Goal: Information Seeking & Learning: Understand process/instructions

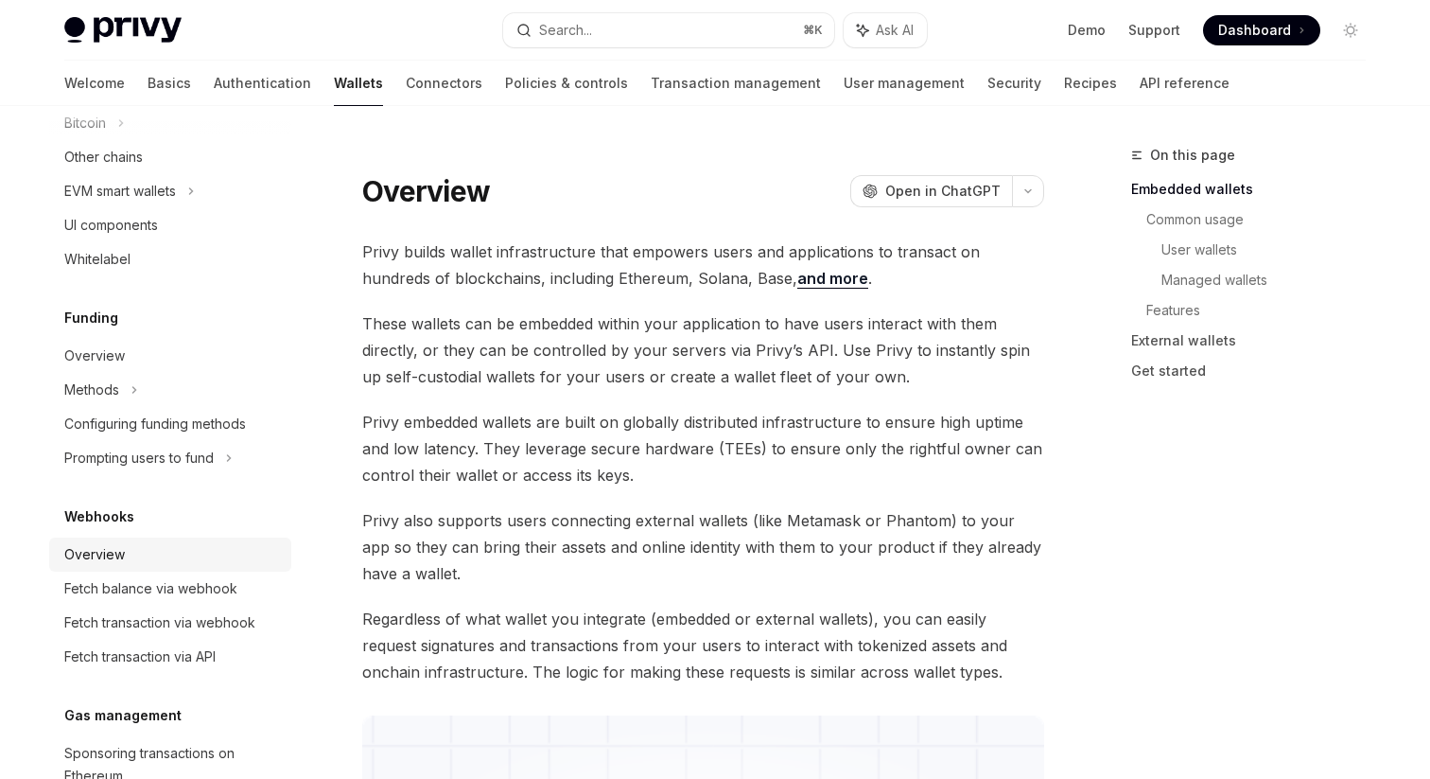
scroll to position [406, 0]
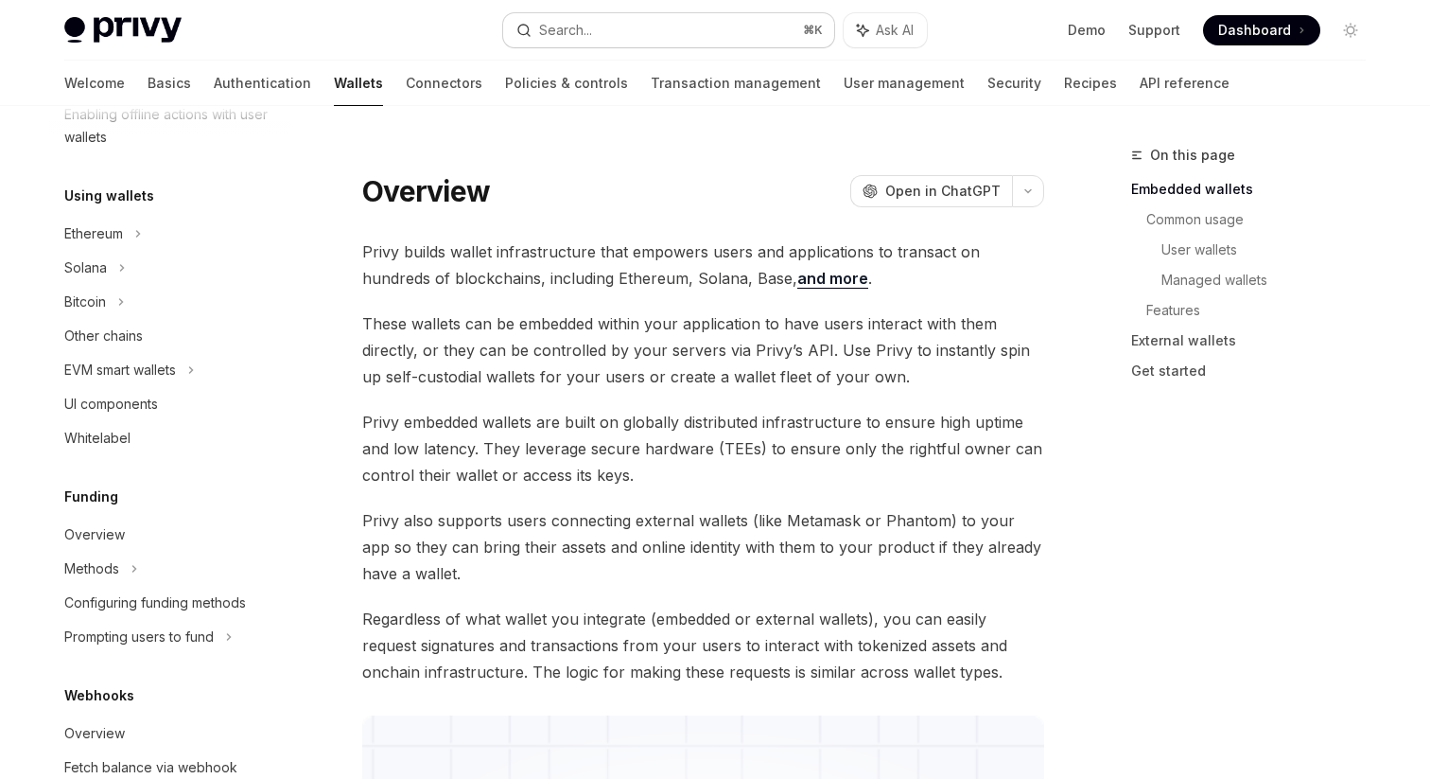
click at [635, 33] on button "Search... ⌘ K" at bounding box center [668, 30] width 331 height 34
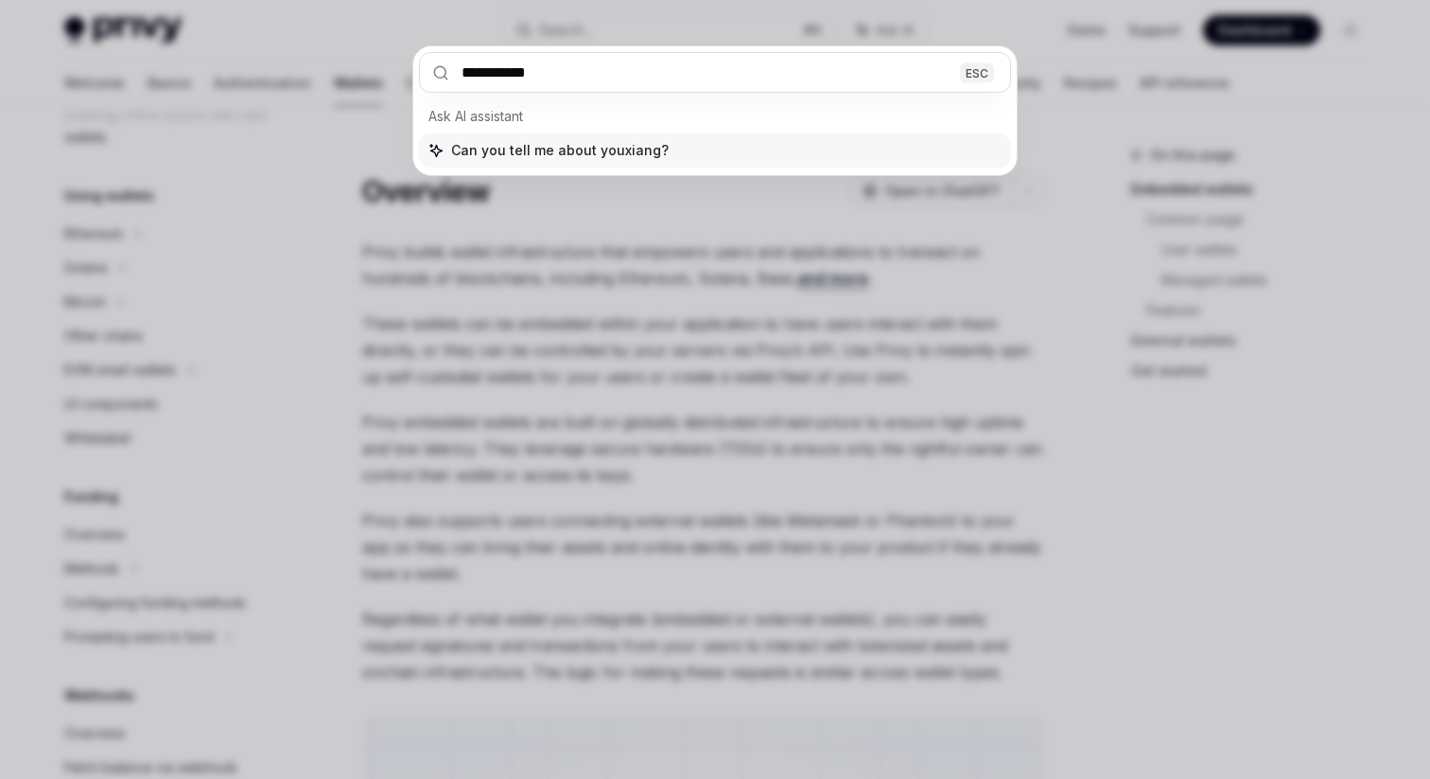
type input "**********"
type input "****"
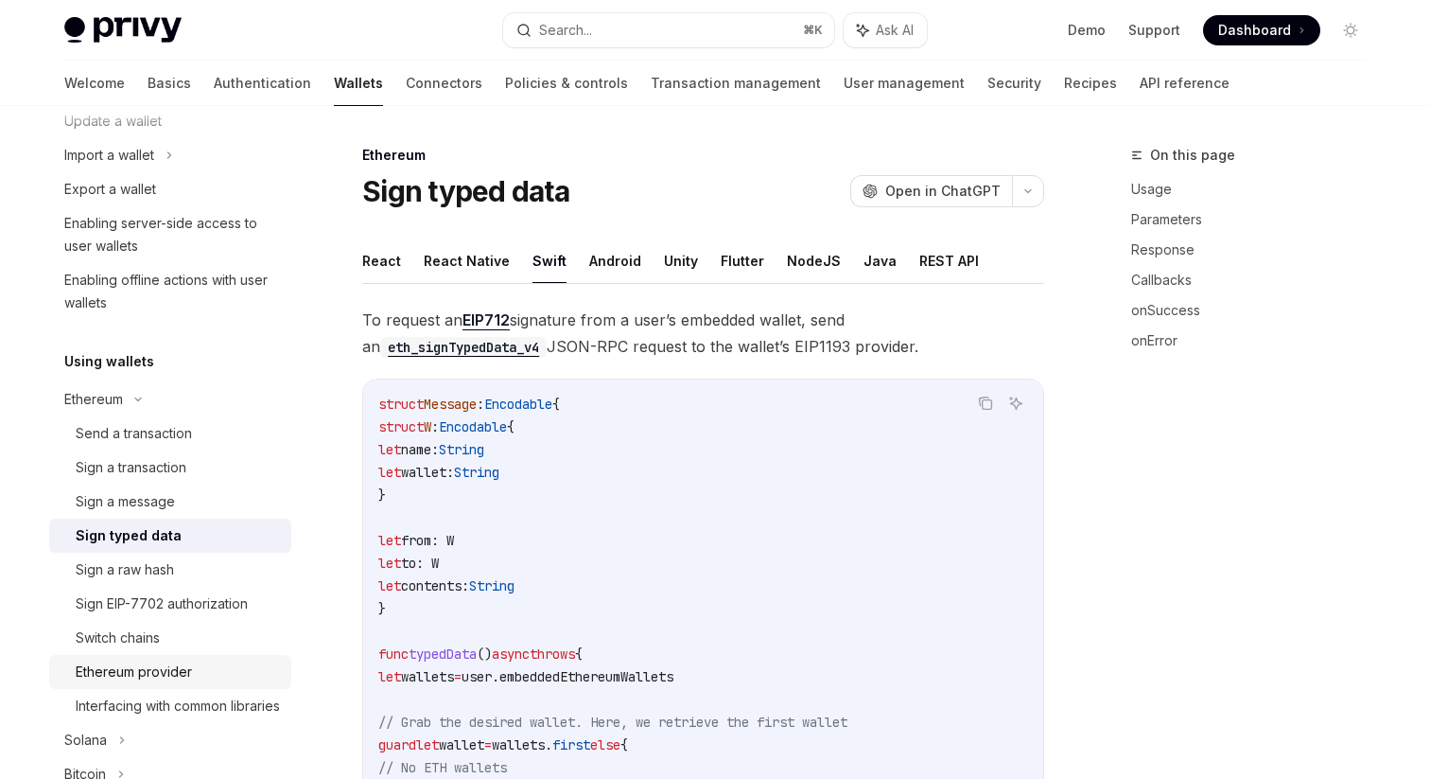
scroll to position [368, 0]
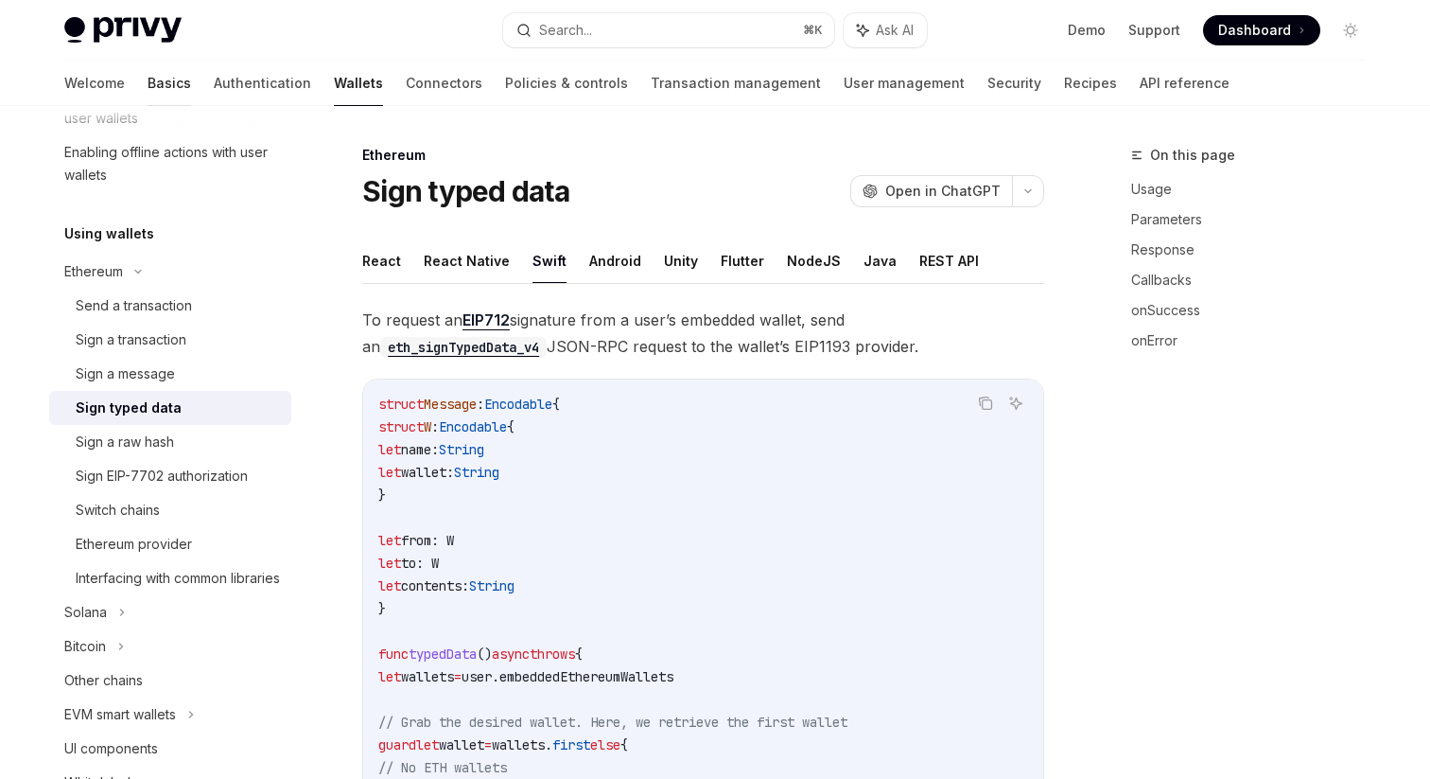
click at [148, 89] on link "Basics" at bounding box center [170, 83] width 44 height 45
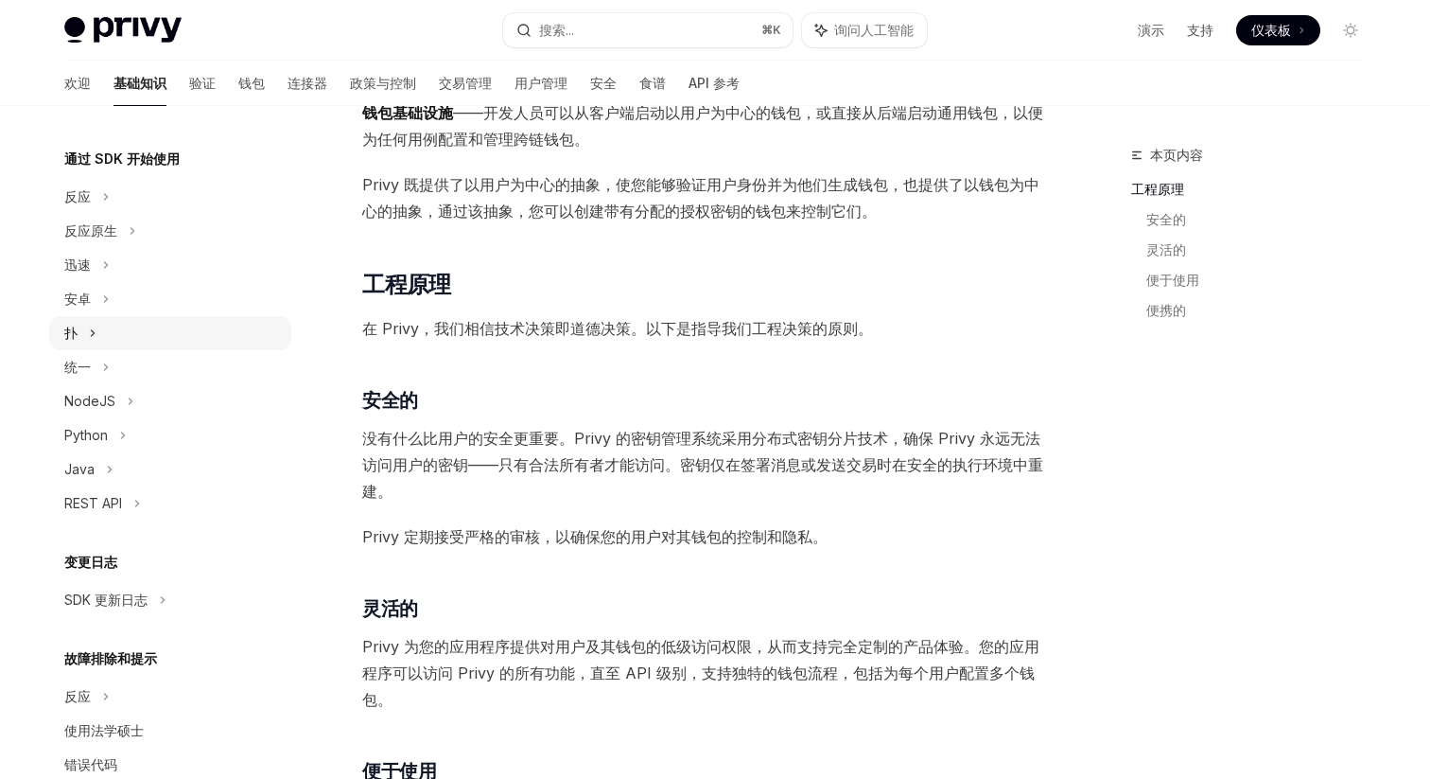
scroll to position [228, 0]
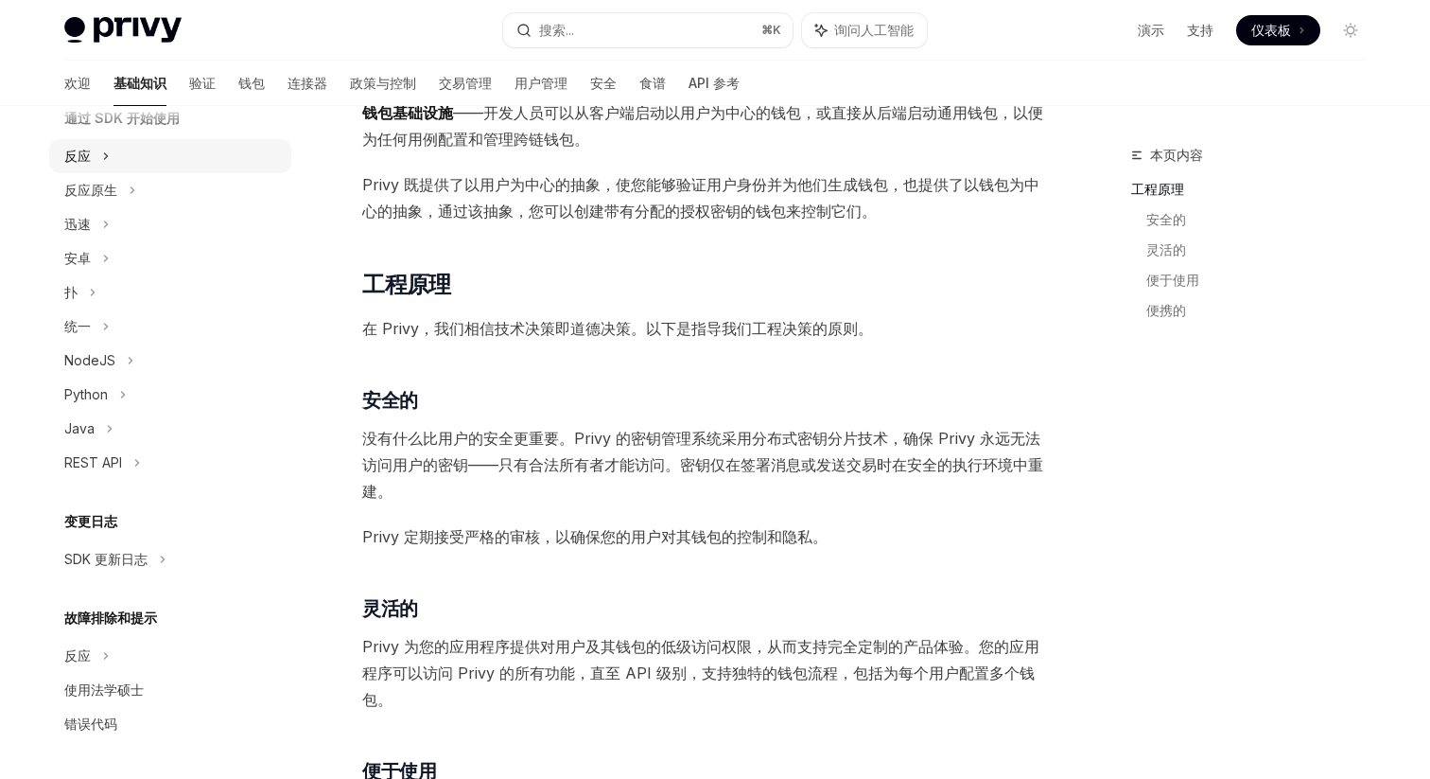
click at [133, 164] on div "反应" at bounding box center [170, 156] width 242 height 34
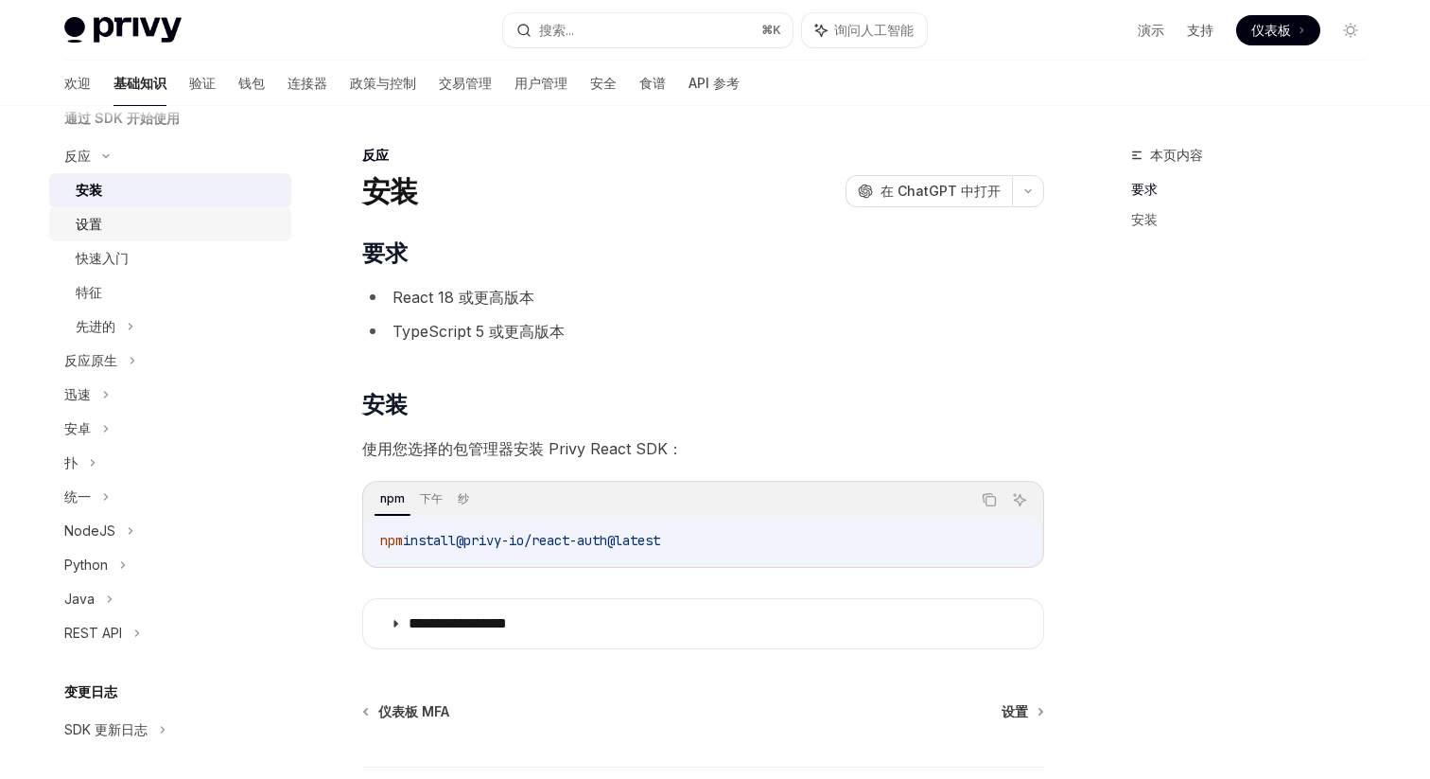
click at [171, 220] on div "设置" at bounding box center [178, 224] width 204 height 23
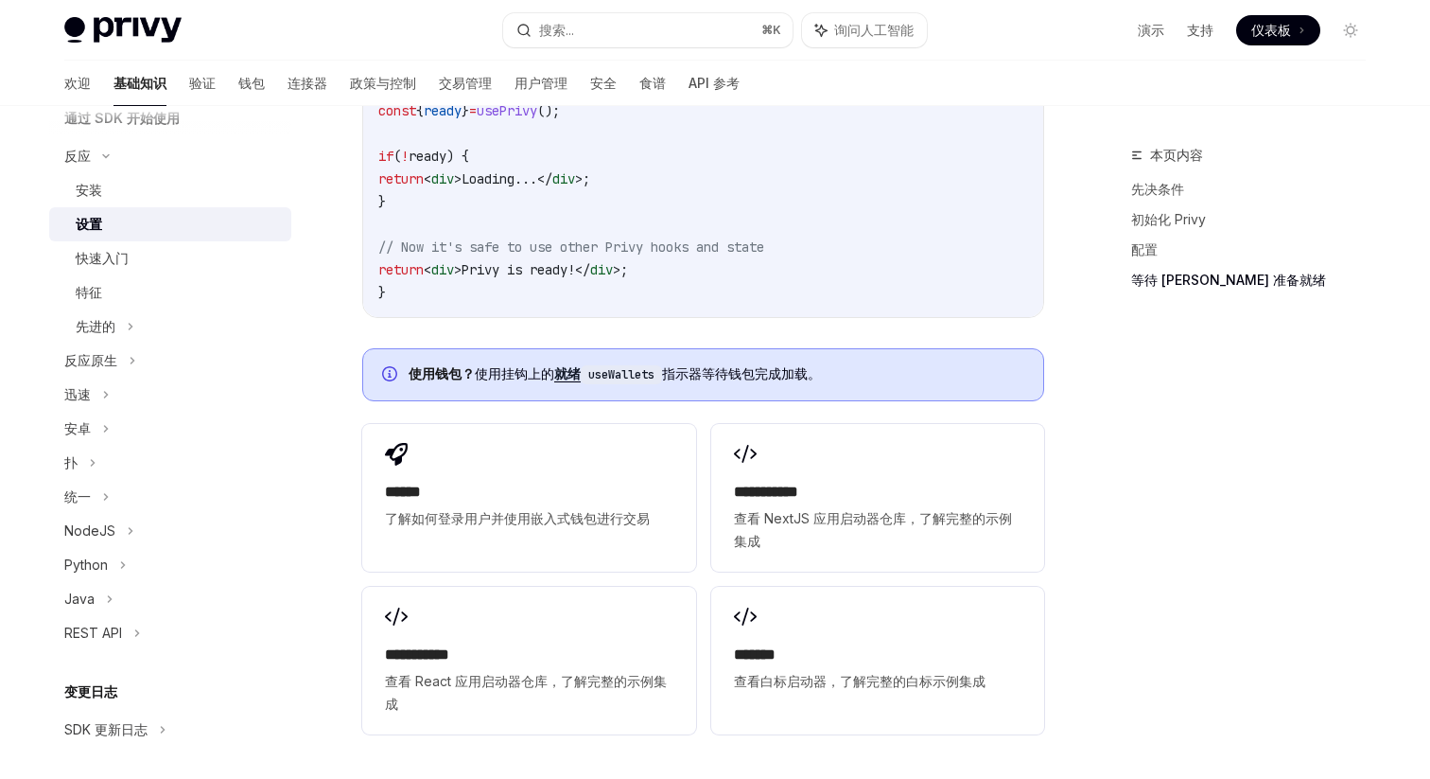
scroll to position [2263, 0]
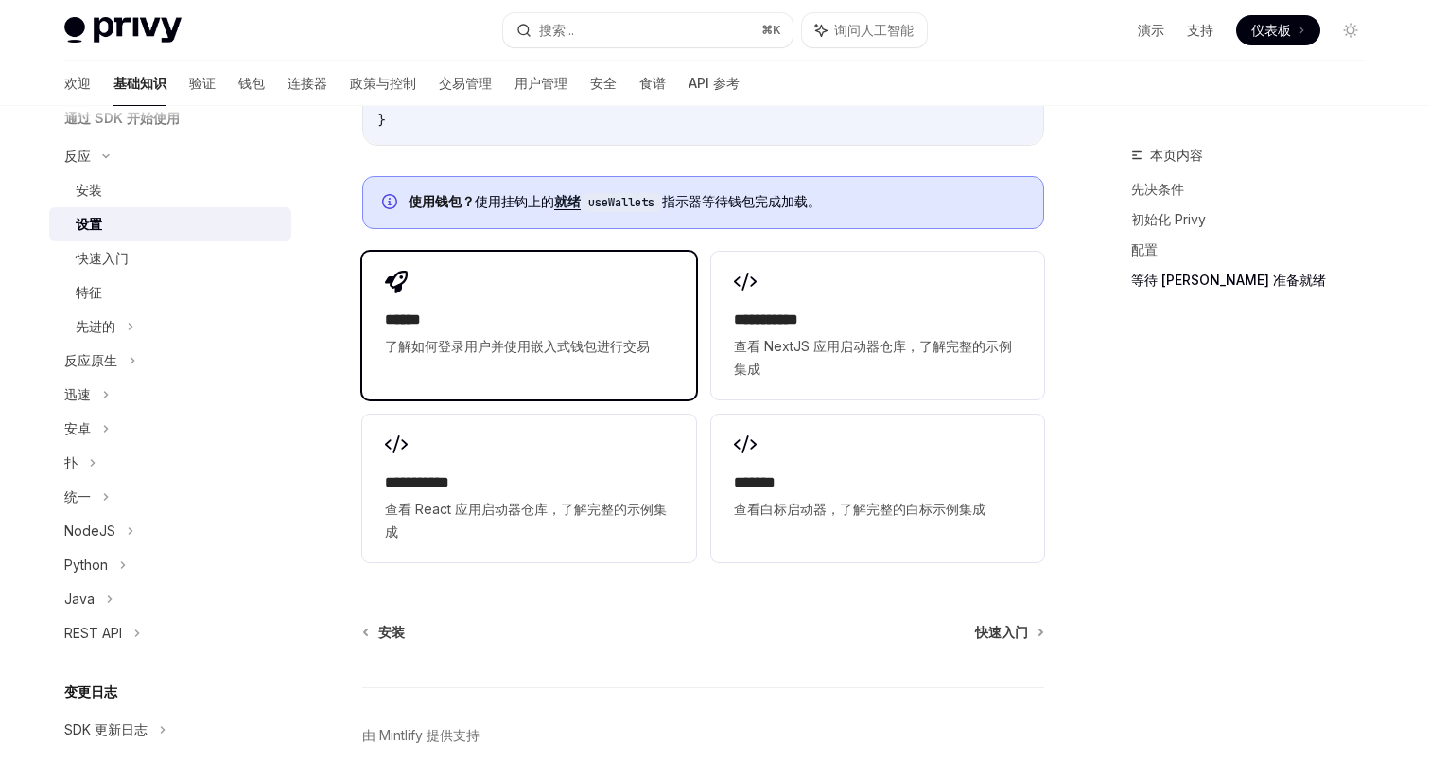
click at [500, 376] on div "****** 了解如何登录用户并使用嵌入式钱包进行交易" at bounding box center [528, 314] width 333 height 125
type textarea "*"
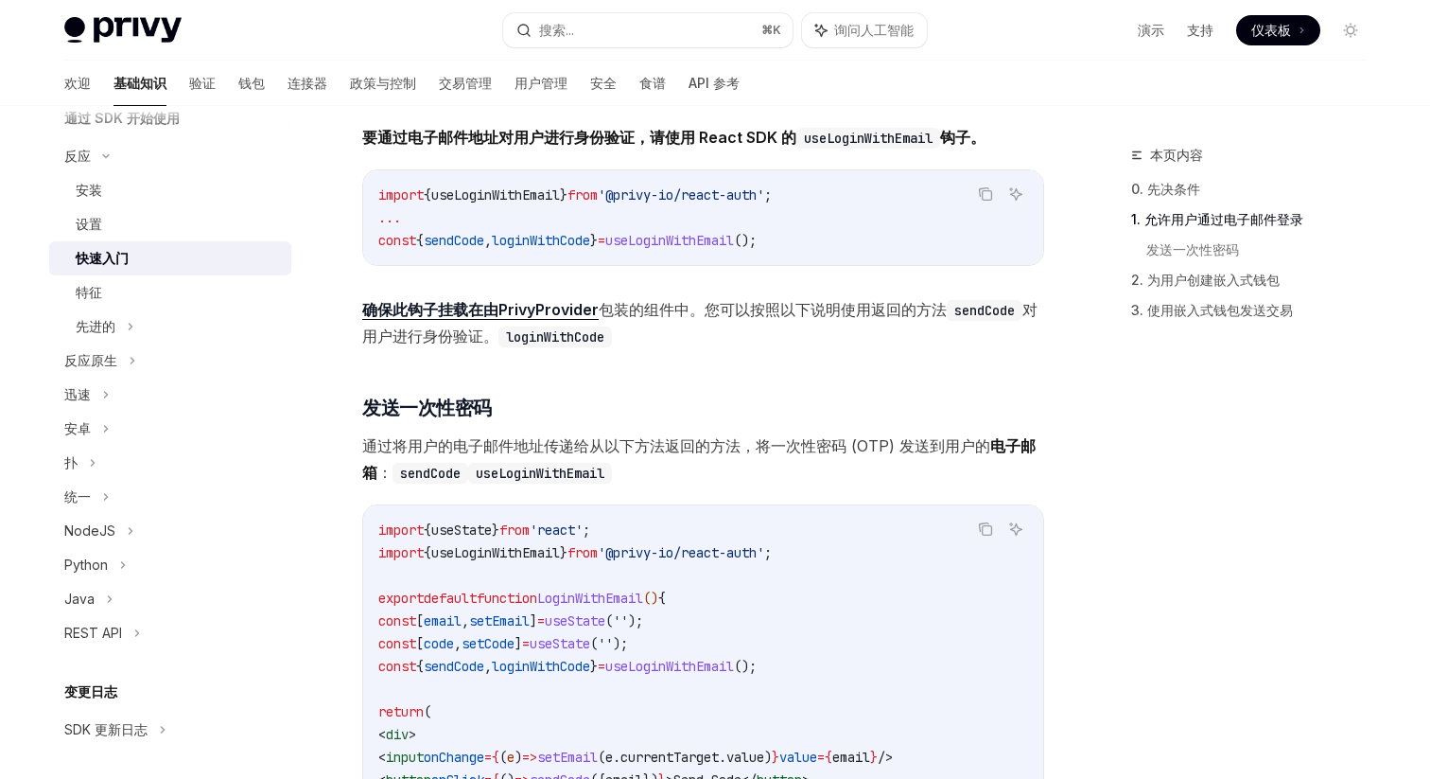
scroll to position [420, 0]
click at [537, 204] on code "import { useLoginWithEmail } from '@privy-io/react-auth' ; ... const { sendCode…" at bounding box center [703, 217] width 650 height 68
click at [516, 196] on span "useLoginWithEmail" at bounding box center [495, 193] width 129 height 17
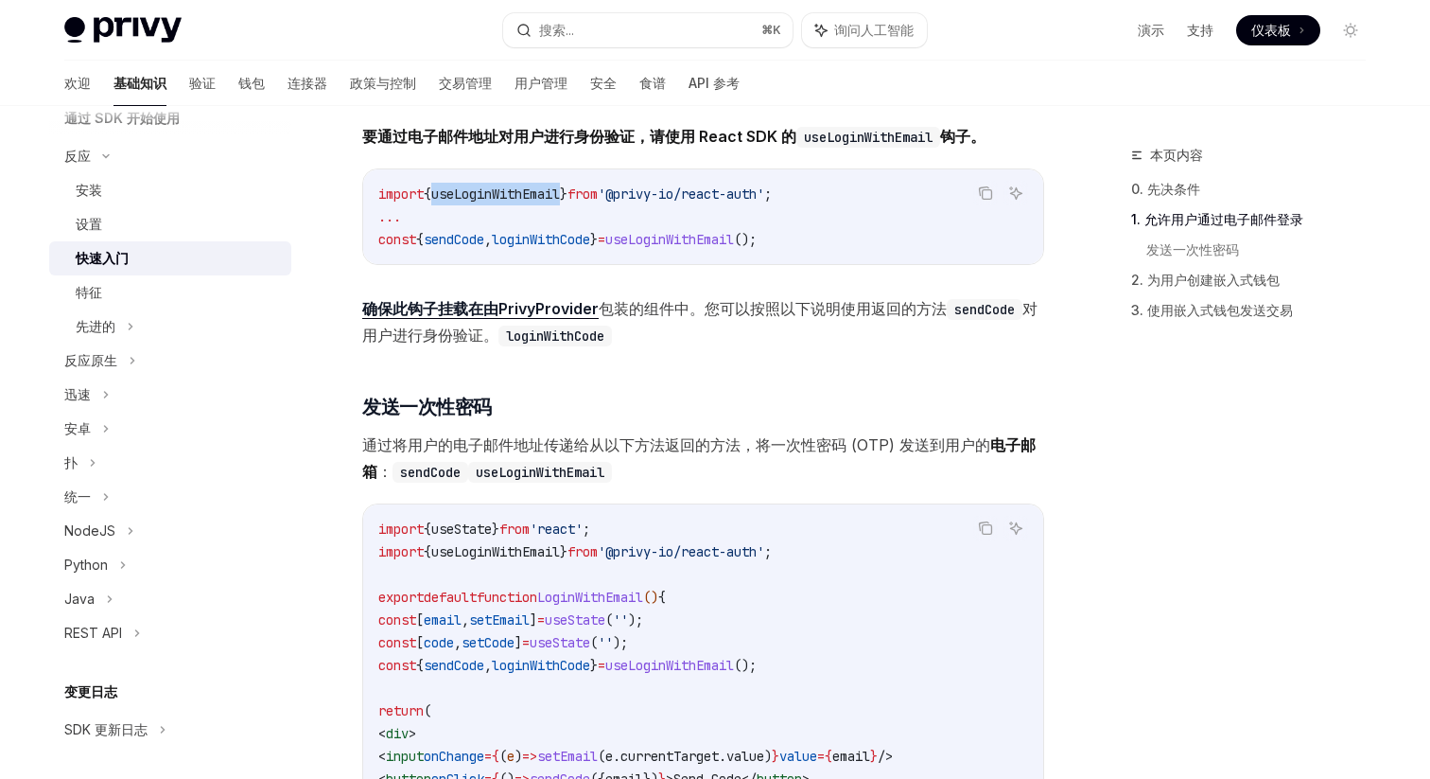
copy span "useLoginWithEmail"
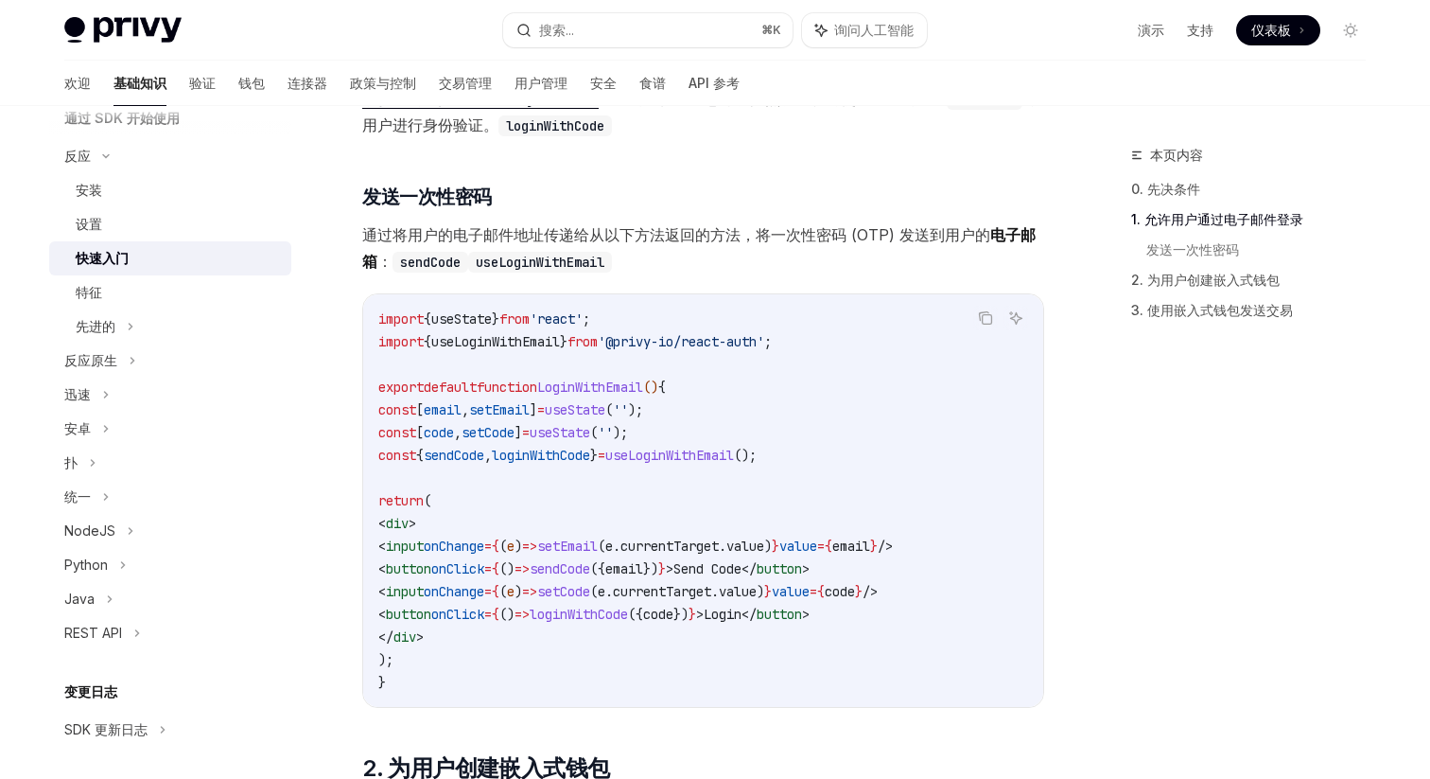
scroll to position [641, 0]
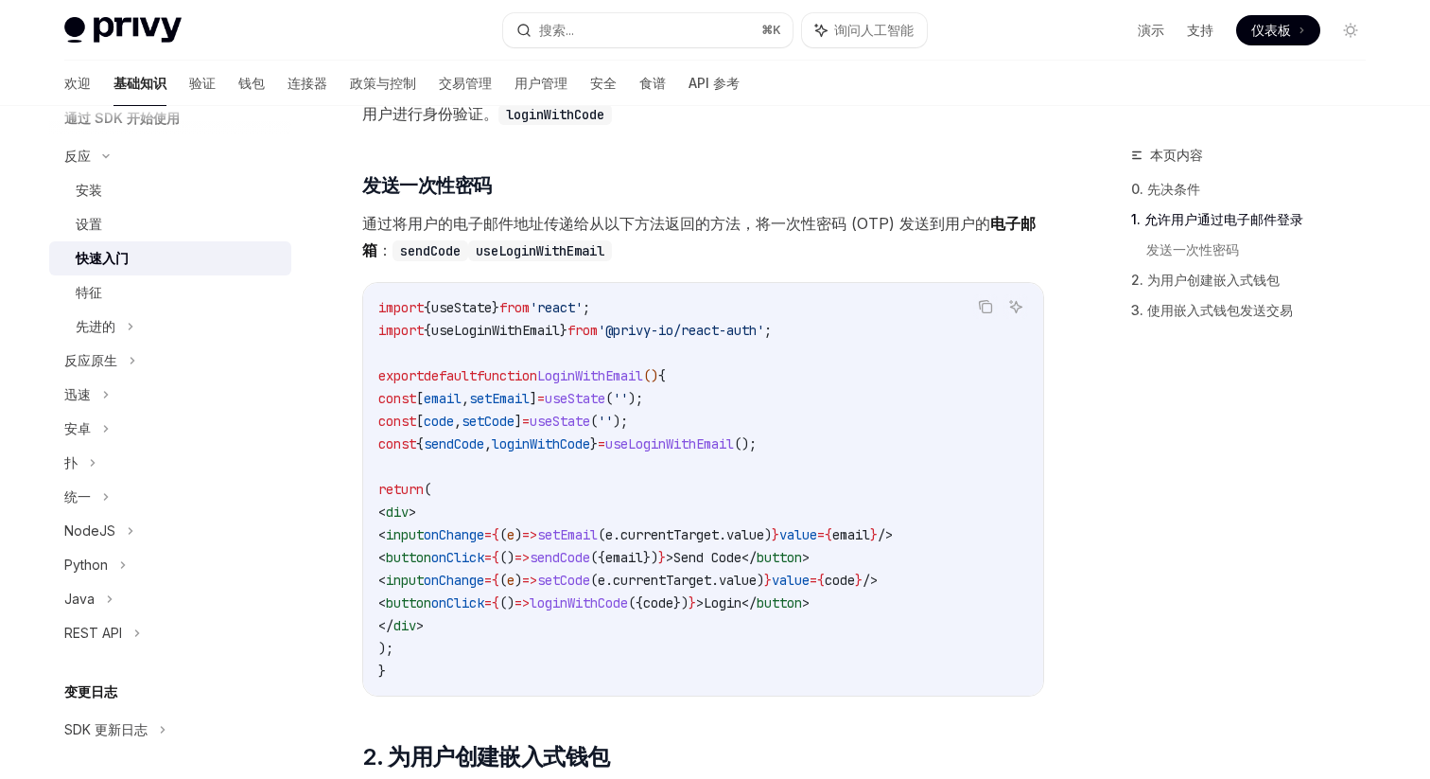
click at [515, 425] on span "setCode" at bounding box center [488, 420] width 53 height 17
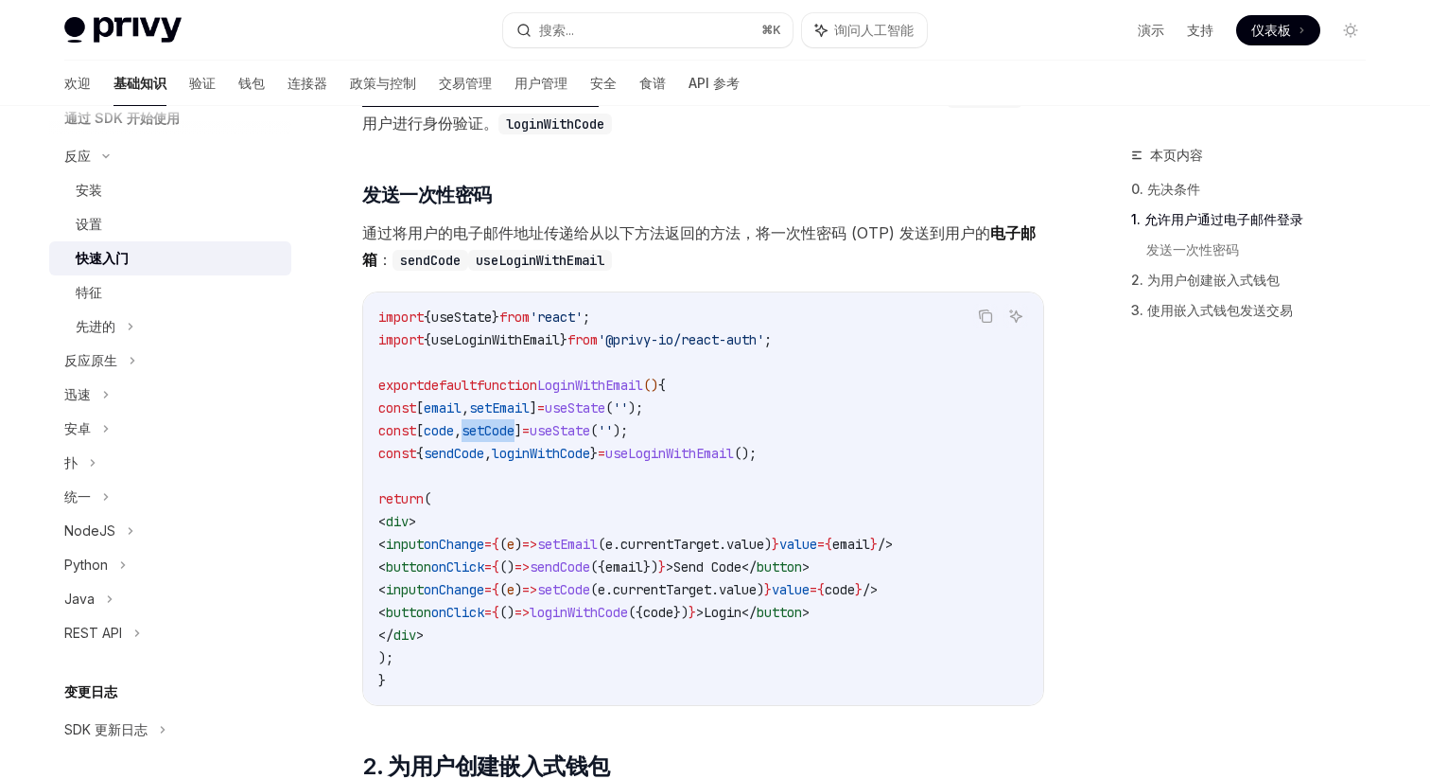
scroll to position [639, 0]
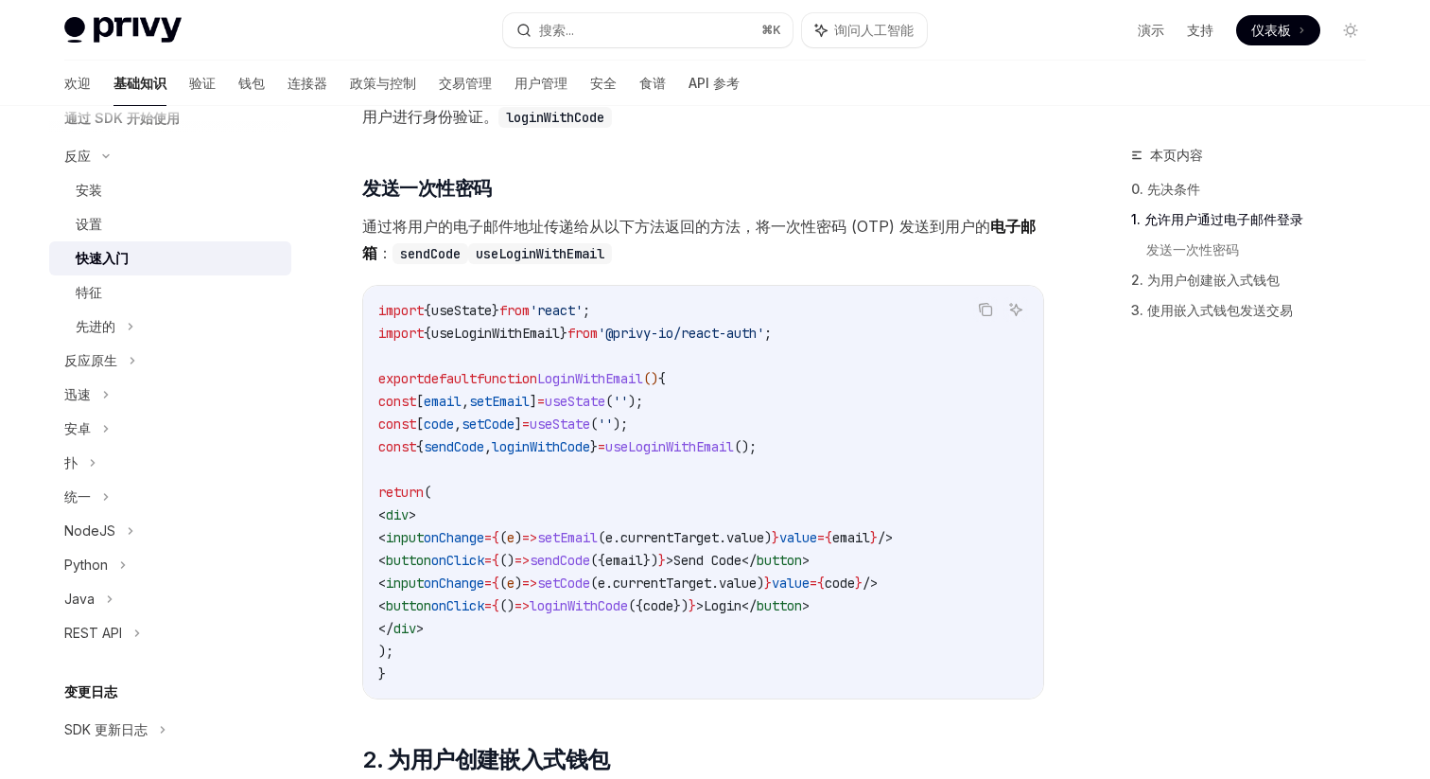
click at [563, 470] on code "import { useState } from 'react' ; import { useLoginWithEmail } from '@privy-io…" at bounding box center [703, 492] width 650 height 386
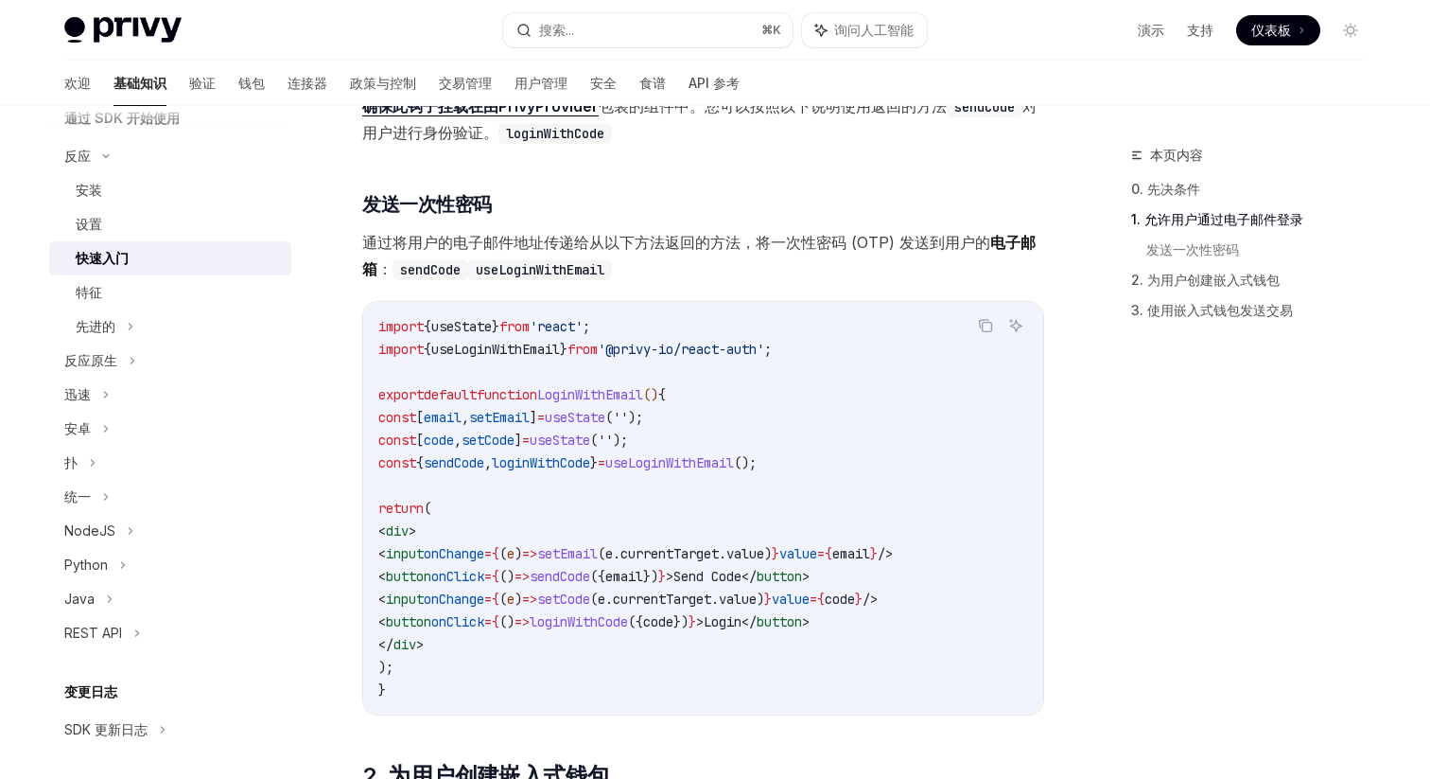
scroll to position [628, 0]
